Goal: Information Seeking & Learning: Learn about a topic

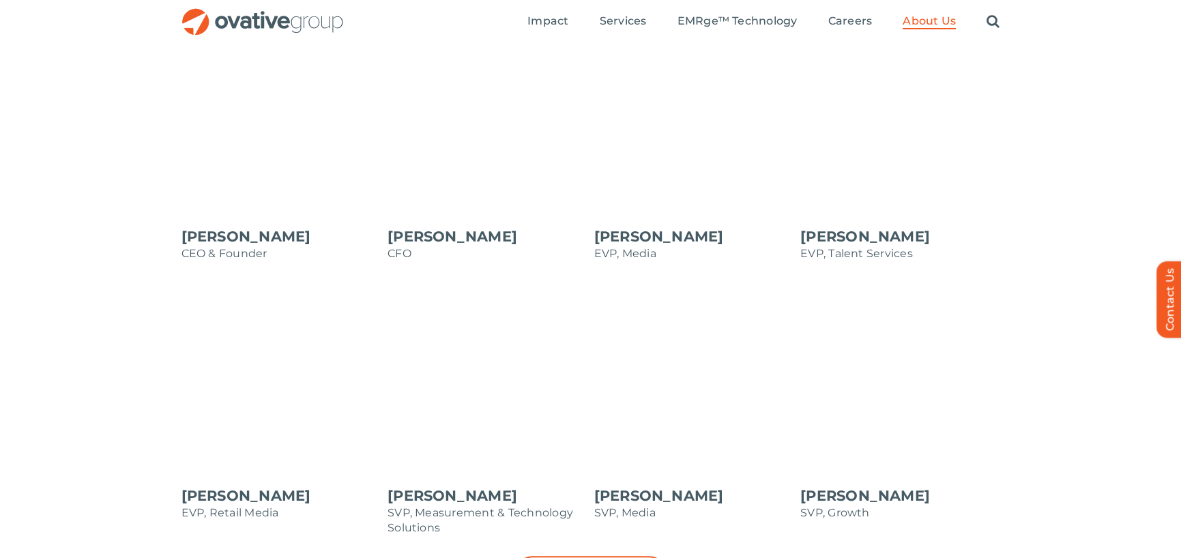
scroll to position [1160, 0]
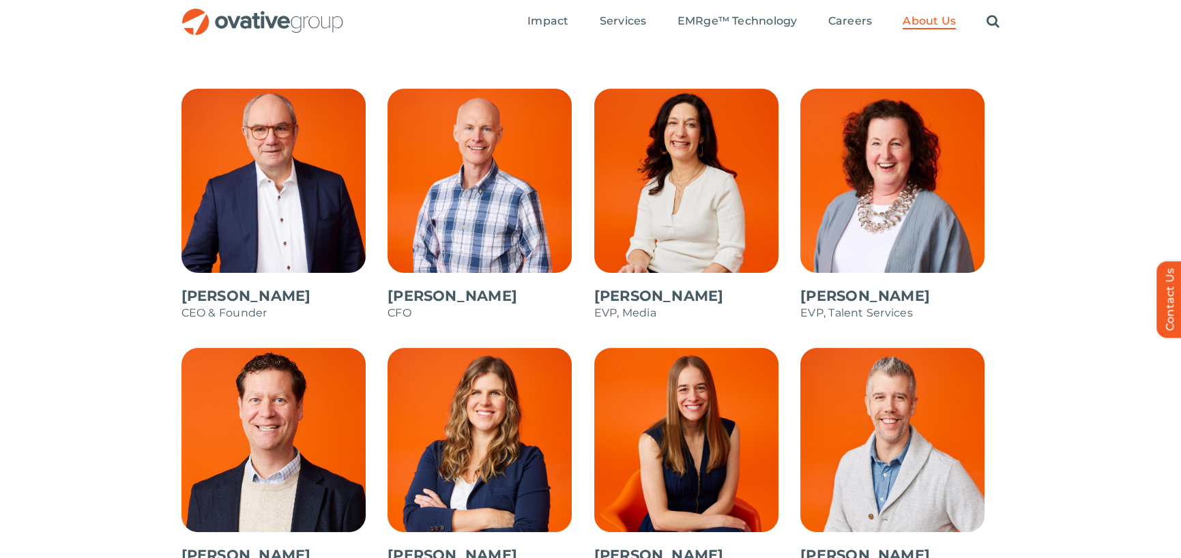
click at [898, 304] on span at bounding box center [900, 212] width 200 height 246
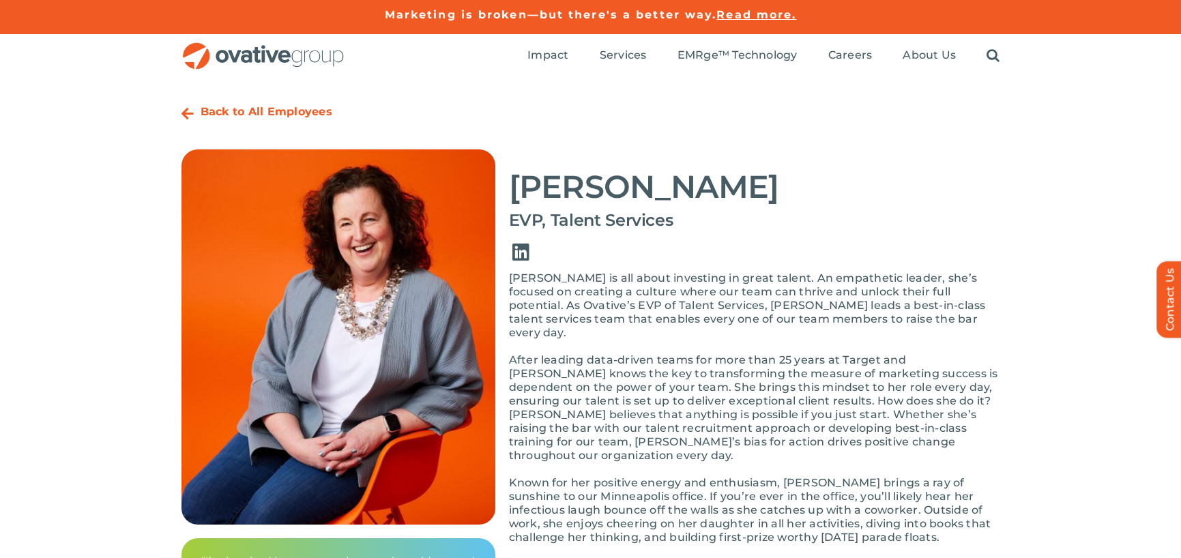
click at [522, 252] on link "Link to https://www.linkedin.com/in/bonnie-gross-8202481/" at bounding box center [521, 252] width 38 height 38
click at [239, 110] on strong "Back to All Employees" at bounding box center [267, 111] width 132 height 13
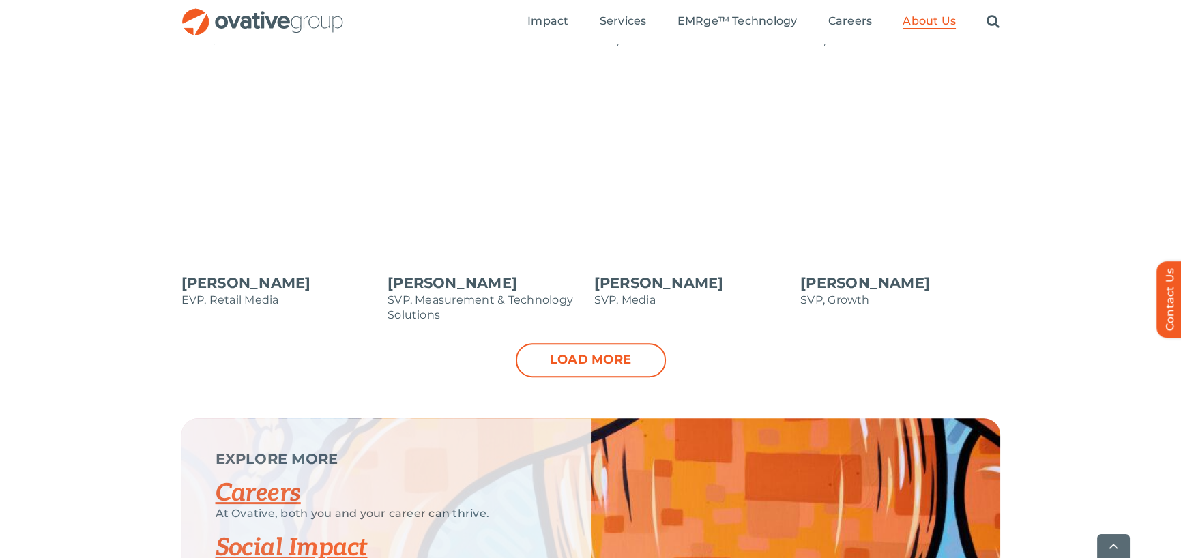
scroll to position [1432, 0]
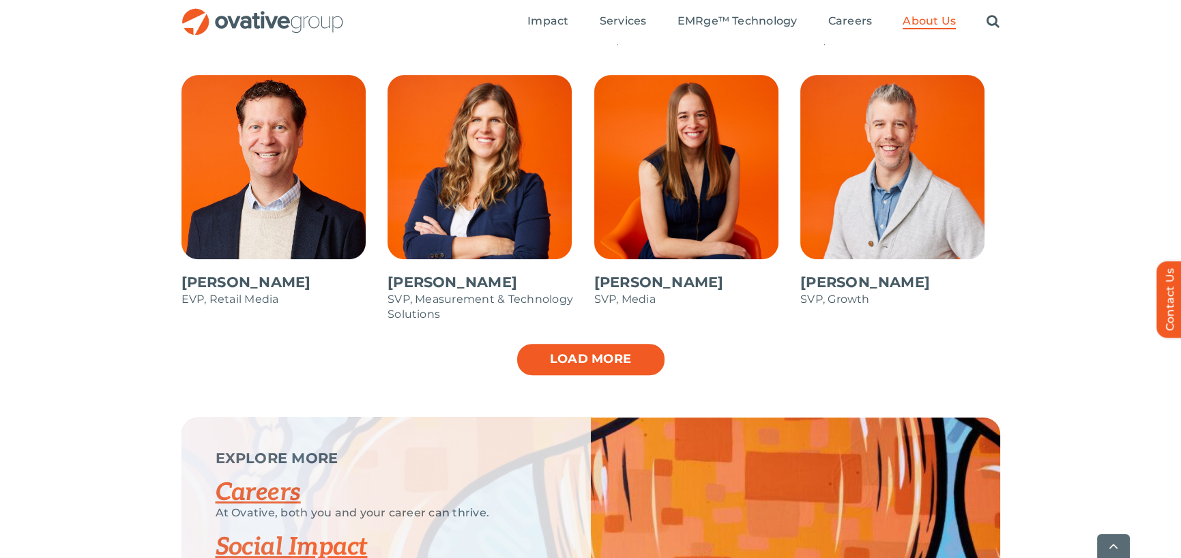
click at [641, 364] on link "Load more" at bounding box center [591, 359] width 150 height 34
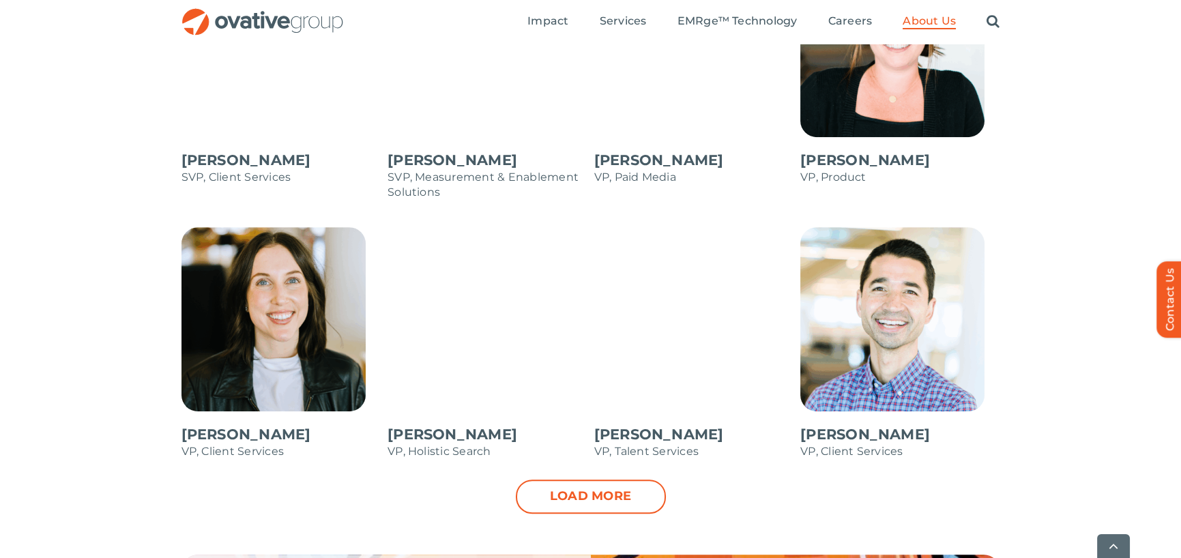
scroll to position [1842, 0]
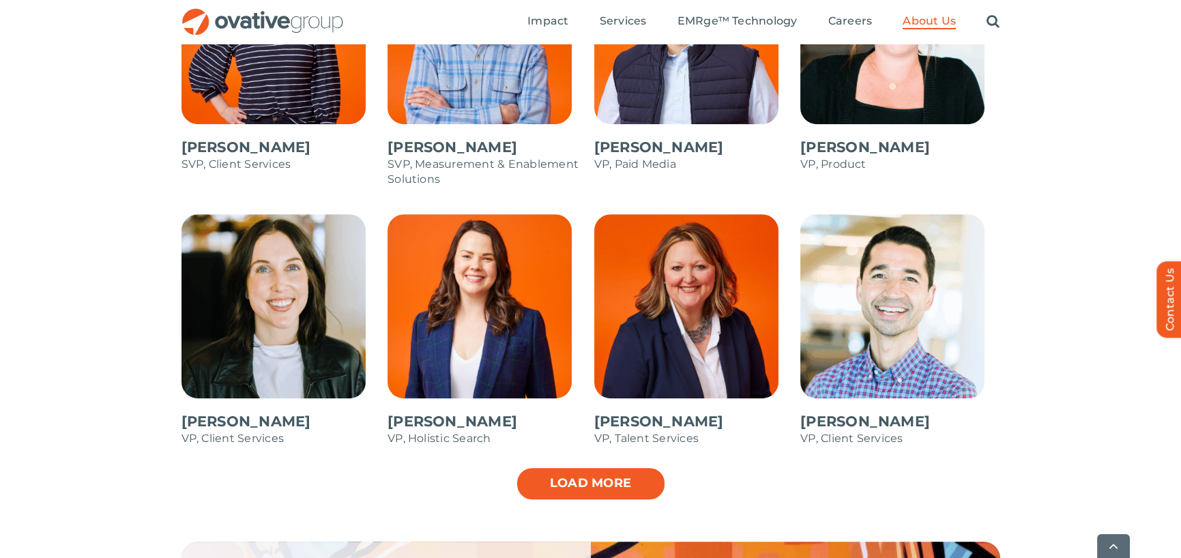
click at [624, 476] on link "Load more" at bounding box center [591, 484] width 150 height 34
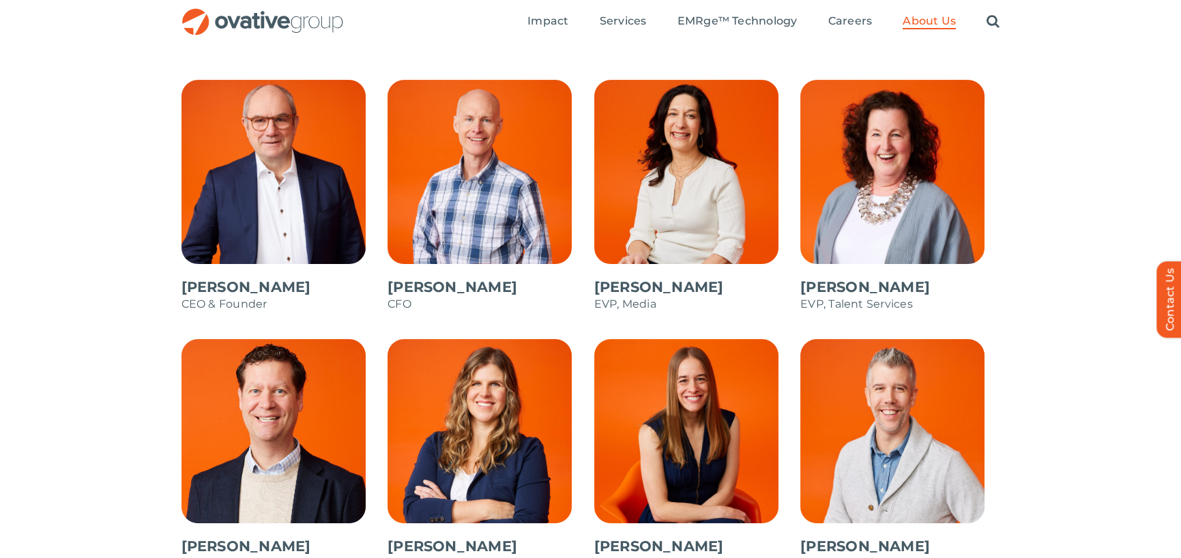
scroll to position [1160, 0]
